Goal: Task Accomplishment & Management: Manage account settings

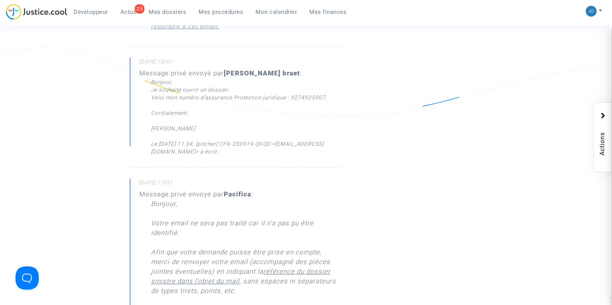
scroll to position [493, 0]
drag, startPoint x: 293, startPoint y: 96, endPoint x: 328, endPoint y: 96, distance: 34.8
click at [328, 96] on div "Voici mon numéro d’assurance Protection juridique : 9274925907." at bounding box center [246, 96] width 190 height 8
click at [320, 117] on div "Bonjour, Je souhaite ouvrir un dossier. Voici mon numéro d’assurance Protection…" at bounding box center [246, 115] width 190 height 77
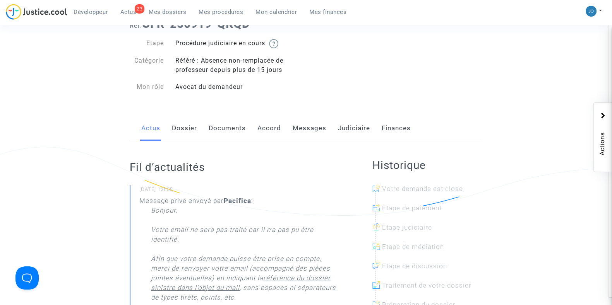
scroll to position [0, 0]
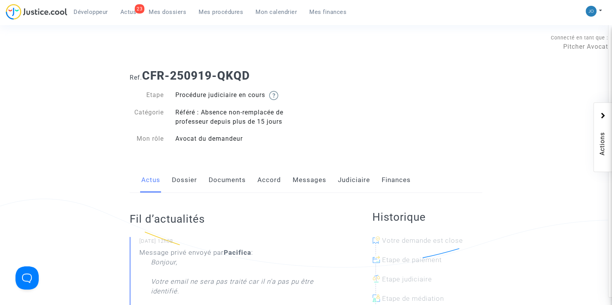
click at [308, 182] on link "Messages" at bounding box center [309, 180] width 34 height 26
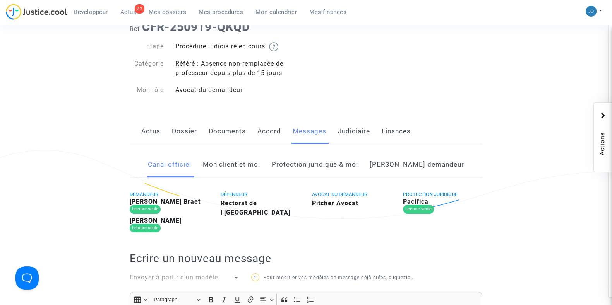
scroll to position [49, 0]
click at [415, 163] on link "Côté demandeur" at bounding box center [416, 165] width 94 height 26
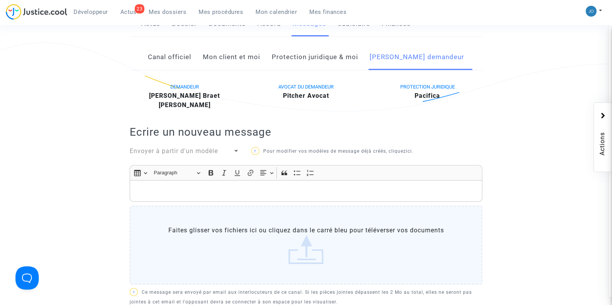
scroll to position [160, 0]
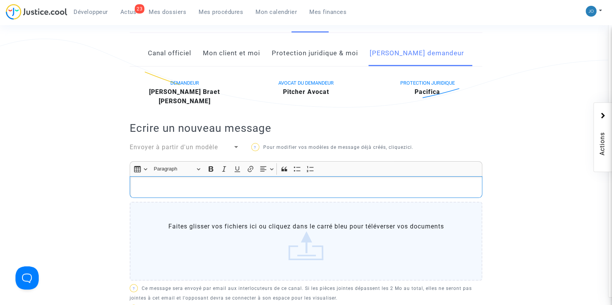
click at [436, 184] on p "Rich Text Editor, main" at bounding box center [306, 188] width 344 height 10
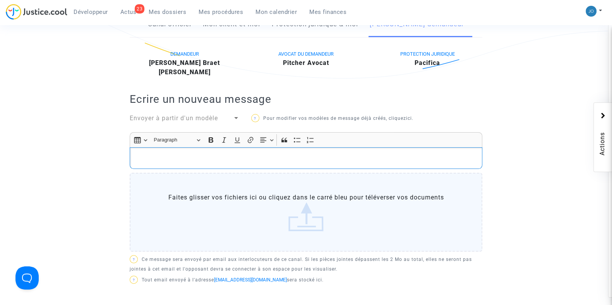
scroll to position [190, 0]
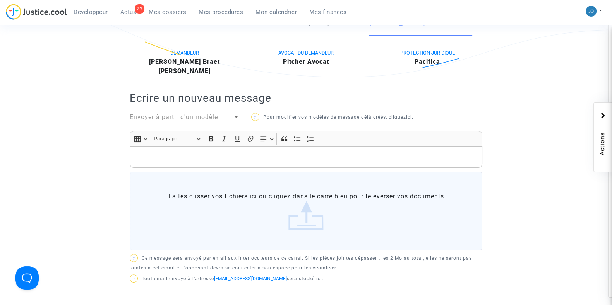
click at [213, 116] on span "Envoyer à partir d'un modèle" at bounding box center [174, 116] width 88 height 7
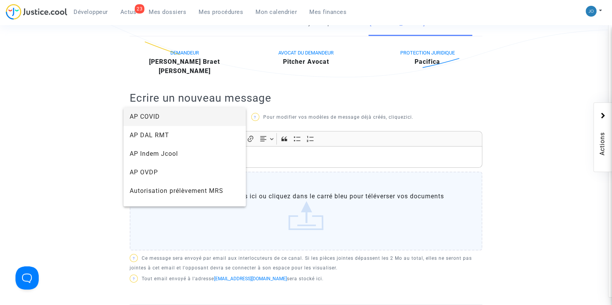
click at [51, 198] on div at bounding box center [306, 152] width 612 height 305
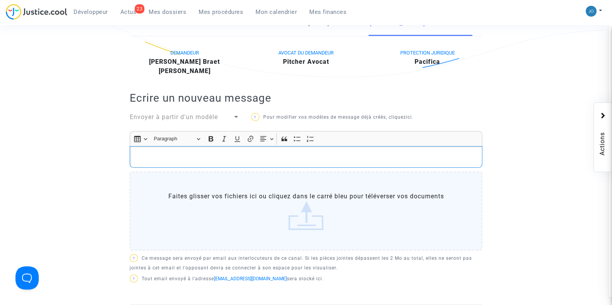
click at [150, 153] on p "Rich Text Editor, main" at bounding box center [306, 157] width 344 height 10
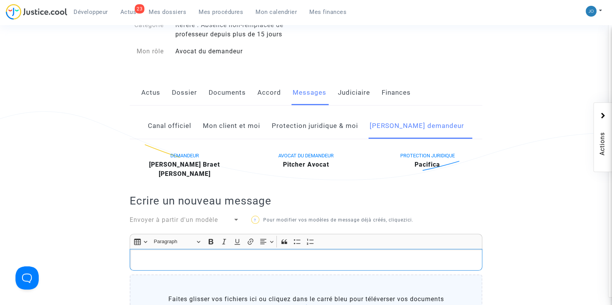
scroll to position [87, 0]
click at [236, 124] on link "Mon client et moi" at bounding box center [231, 127] width 57 height 26
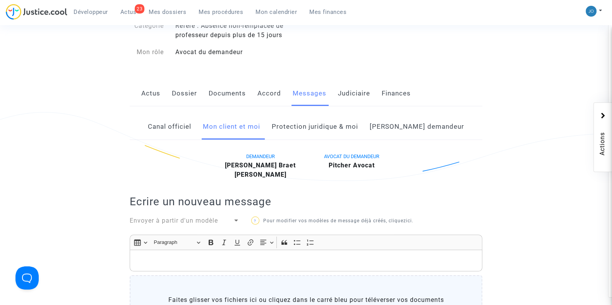
click at [232, 262] on p "Rich Text Editor, main" at bounding box center [306, 261] width 344 height 10
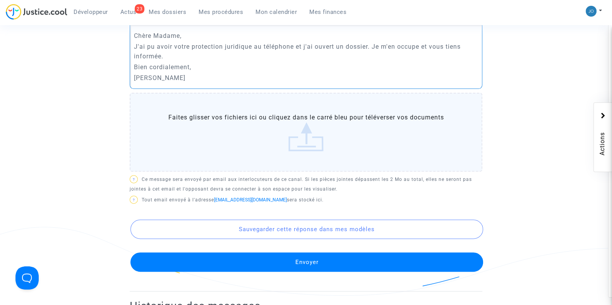
scroll to position [319, 0]
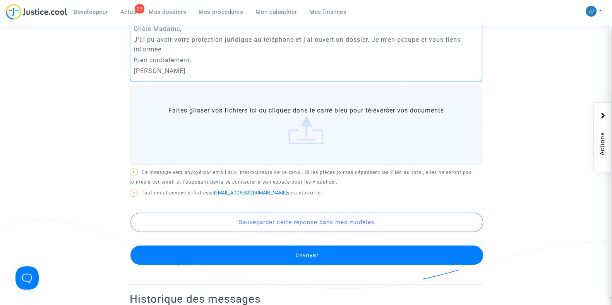
click at [309, 258] on button "Envoyer" at bounding box center [306, 255] width 352 height 19
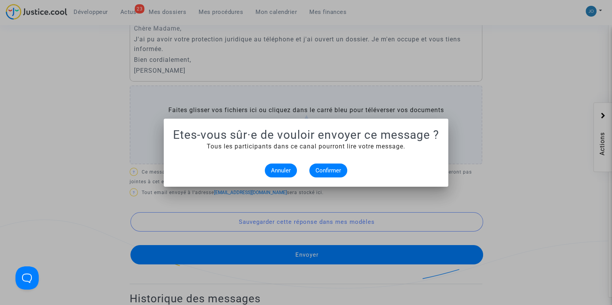
scroll to position [0, 0]
click at [321, 171] on span "Confirmer" at bounding box center [328, 170] width 26 height 7
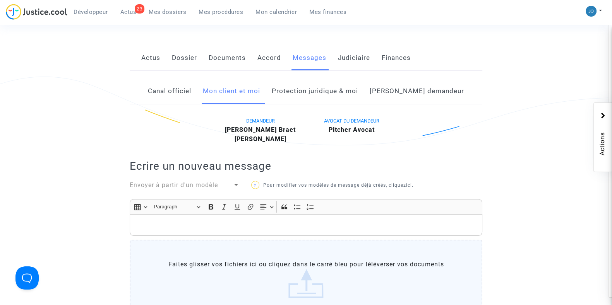
scroll to position [122, 0]
click at [411, 93] on link "Côté demandeur" at bounding box center [416, 92] width 94 height 26
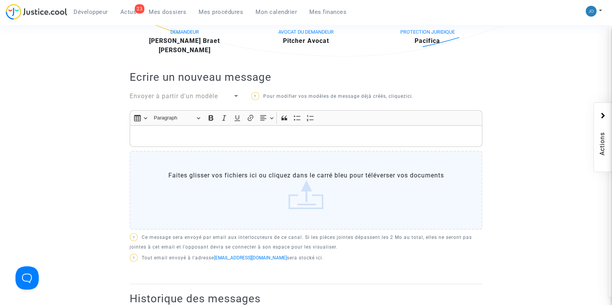
scroll to position [212, 0]
click at [318, 138] on p "Rich Text Editor, main" at bounding box center [306, 136] width 344 height 10
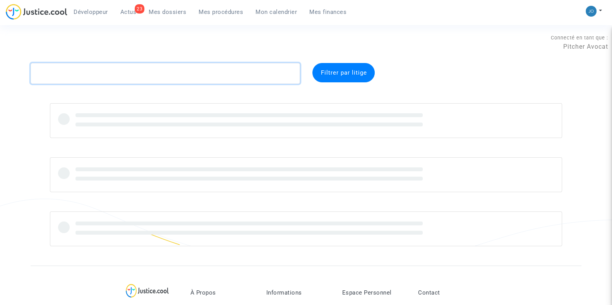
click at [190, 73] on textarea at bounding box center [165, 73] width 269 height 21
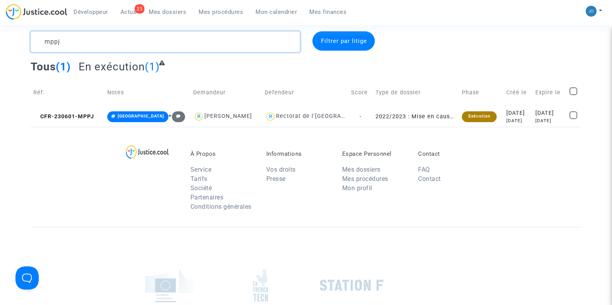
scroll to position [34, 0]
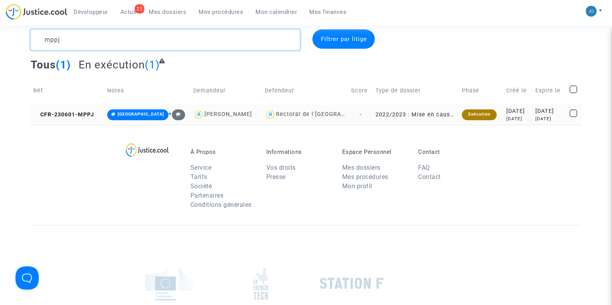
type textarea "mppj"
click at [506, 123] on td "2023-06-01 2 years ago" at bounding box center [517, 114] width 29 height 20
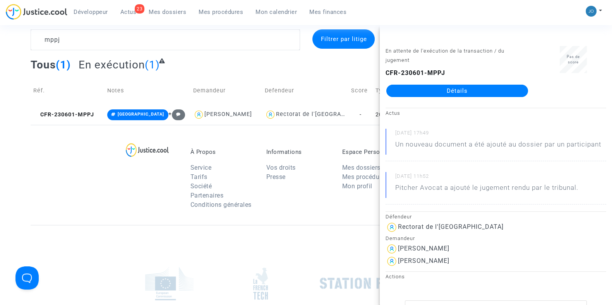
click at [457, 90] on link "Détails" at bounding box center [457, 91] width 142 height 12
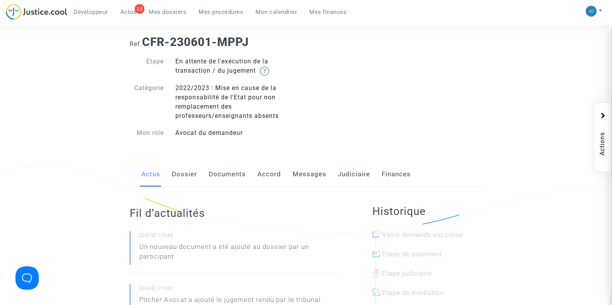
click at [185, 174] on link "Dossier" at bounding box center [184, 175] width 25 height 26
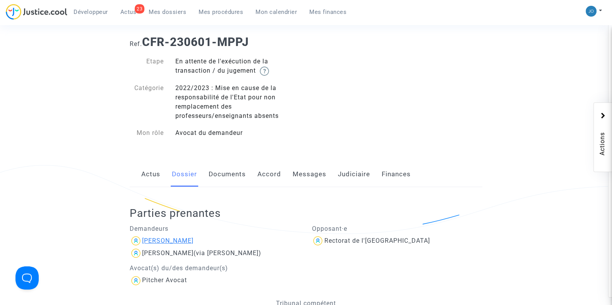
click at [176, 238] on div "PIERRE BOUDEY" at bounding box center [167, 240] width 51 height 7
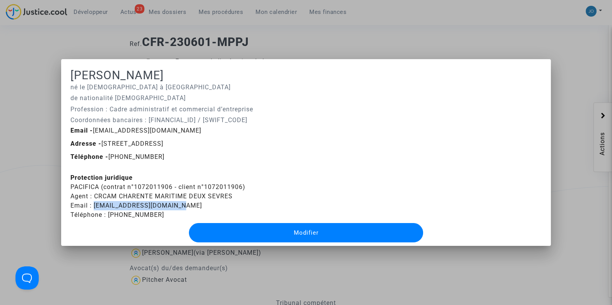
drag, startPoint x: 180, startPoint y: 207, endPoint x: 91, endPoint y: 206, distance: 89.0
click at [91, 206] on div "Protection juridique PACIFICA (contrat n°1072011906 - client n°1072011906) Agen…" at bounding box center [305, 196] width 471 height 46
click at [93, 250] on div at bounding box center [306, 152] width 612 height 305
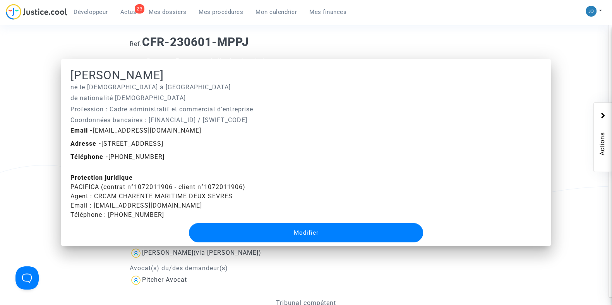
scroll to position [34, 0]
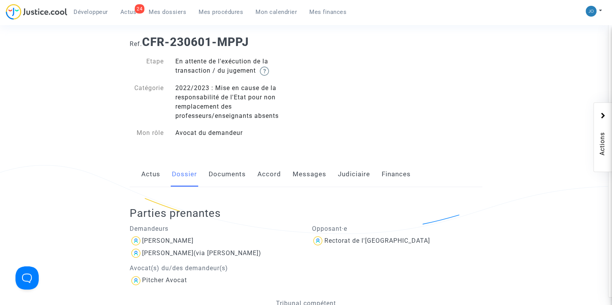
click at [169, 2] on nav "Développeur 24 Actus Mes dossiers Mes procédures Mon calendrier Mes finances Mo…" at bounding box center [306, 12] width 612 height 25
click at [598, 11] on button at bounding box center [593, 11] width 17 height 12
click at [578, 38] on link "Changer de compte" at bounding box center [562, 40] width 78 height 12
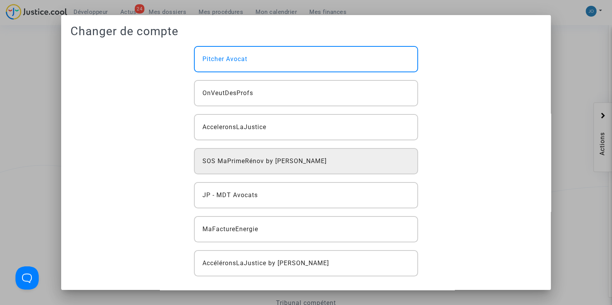
click at [281, 163] on span "SOS MaPrimeRénov by [PERSON_NAME]" at bounding box center [264, 161] width 124 height 9
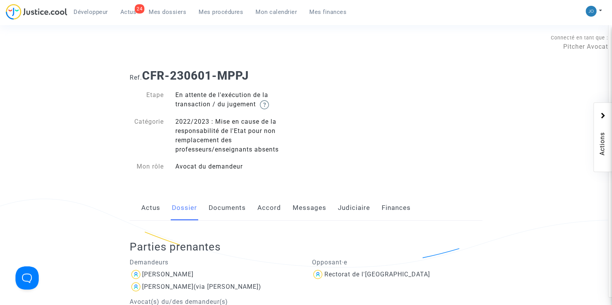
scroll to position [34, 0]
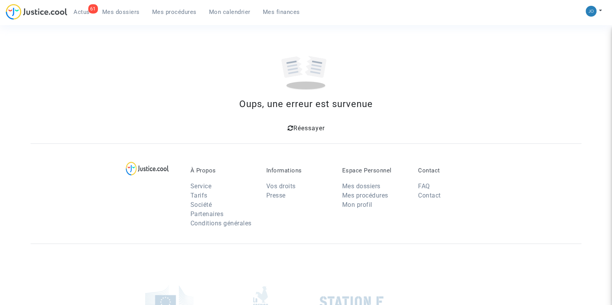
click at [124, 14] on span "Mes dossiers" at bounding box center [121, 12] width 38 height 7
